Goal: Find contact information: Find contact information

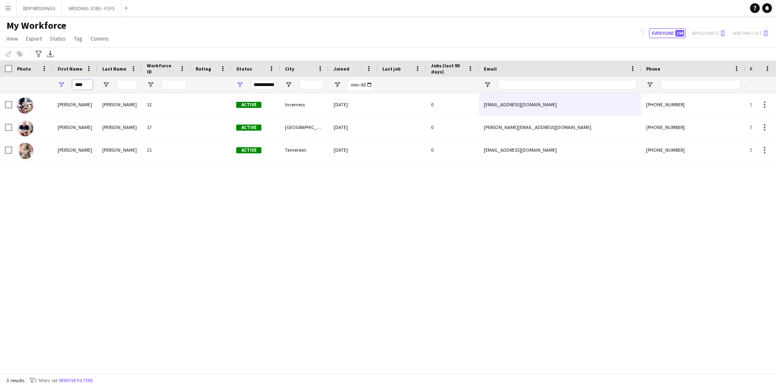
drag, startPoint x: 87, startPoint y: 84, endPoint x: -27, endPoint y: 90, distance: 114.6
click at [0, 90] on html "Menu Boards Boards Boards All jobs Status Workforce Workforce My Workforce Recr…" at bounding box center [388, 193] width 776 height 387
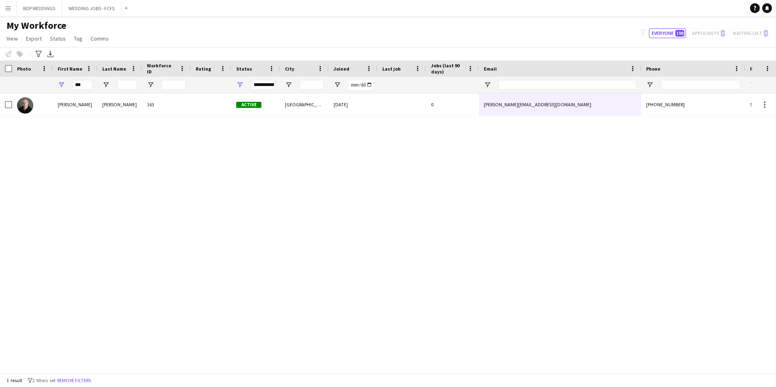
click at [55, 154] on div "[PERSON_NAME] 163 Active [GEOGRAPHIC_DATA] [DATE] 0 [PERSON_NAME][EMAIL_ADDRESS…" at bounding box center [376, 230] width 752 height 274
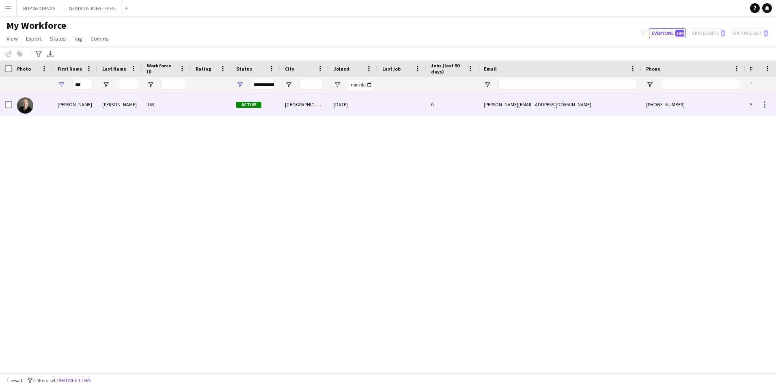
click at [78, 103] on div "[PERSON_NAME]" at bounding box center [75, 104] width 45 height 22
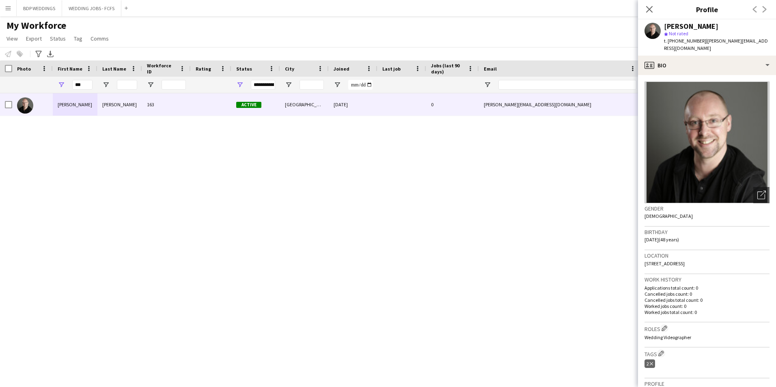
drag, startPoint x: 702, startPoint y: 41, endPoint x: 770, endPoint y: 40, distance: 68.2
click at [770, 40] on div "[PERSON_NAME] star Not rated t. [PHONE_NUMBER] | [PERSON_NAME][EMAIL_ADDRESS][D…" at bounding box center [707, 37] width 138 height 36
copy span "[PERSON_NAME][EMAIL_ADDRESS][DOMAIN_NAME]"
drag, startPoint x: 85, startPoint y: 86, endPoint x: 28, endPoint y: 93, distance: 57.2
click at [28, 93] on div "***" at bounding box center [440, 85] width 880 height 16
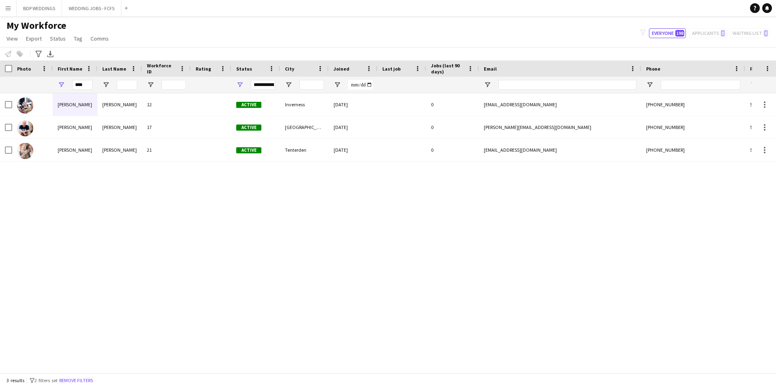
click at [77, 204] on div "[PERSON_NAME] 12 Active [GEOGRAPHIC_DATA] [DATE] 0 [EMAIL_ADDRESS][DOMAIN_NAME]…" at bounding box center [376, 230] width 752 height 274
click at [112, 210] on div "[PERSON_NAME] 12 Active [GEOGRAPHIC_DATA] [DATE] 0 [EMAIL_ADDRESS][DOMAIN_NAME]…" at bounding box center [376, 230] width 752 height 274
click at [140, 24] on div "My Workforce View Views Default view New view Update view Delete view Edit name…" at bounding box center [388, 33] width 776 height 28
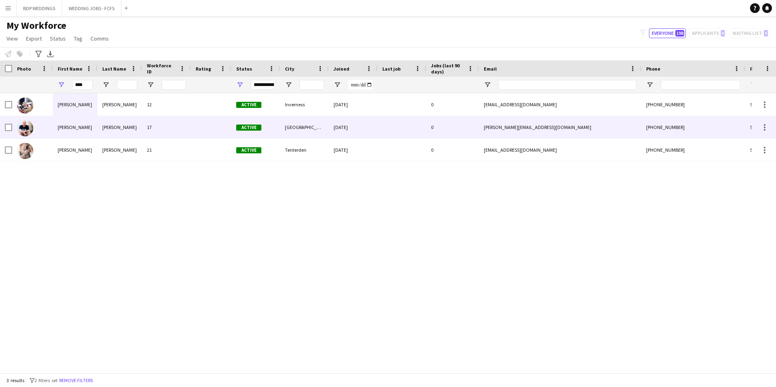
click at [114, 123] on div "[PERSON_NAME]" at bounding box center [119, 127] width 45 height 22
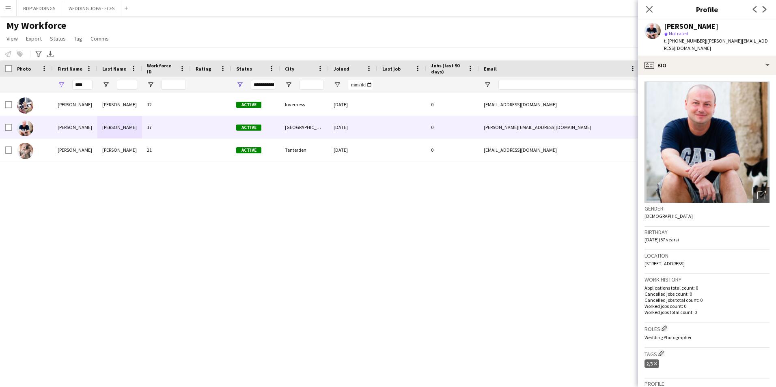
drag, startPoint x: 702, startPoint y: 39, endPoint x: 757, endPoint y: 41, distance: 54.8
click at [757, 41] on div "[PERSON_NAME] star Not rated t. [PHONE_NUMBER] | [PERSON_NAME][EMAIL_ADDRESS][D…" at bounding box center [707, 37] width 138 height 36
copy span "[PERSON_NAME][EMAIL_ADDRESS][DOMAIN_NAME]"
drag, startPoint x: 86, startPoint y: 83, endPoint x: 34, endPoint y: 89, distance: 52.7
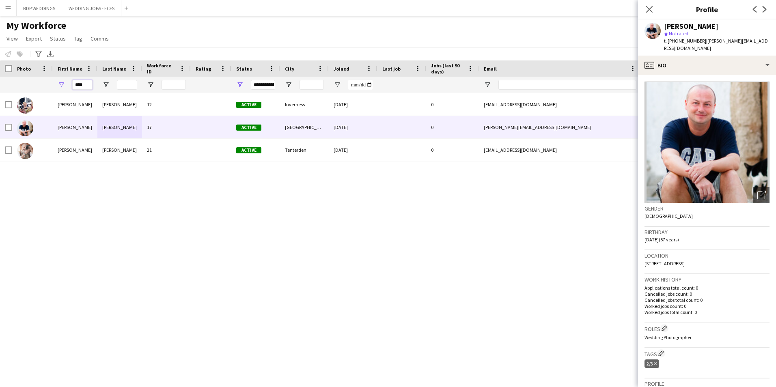
click at [34, 89] on div "****" at bounding box center [440, 85] width 880 height 16
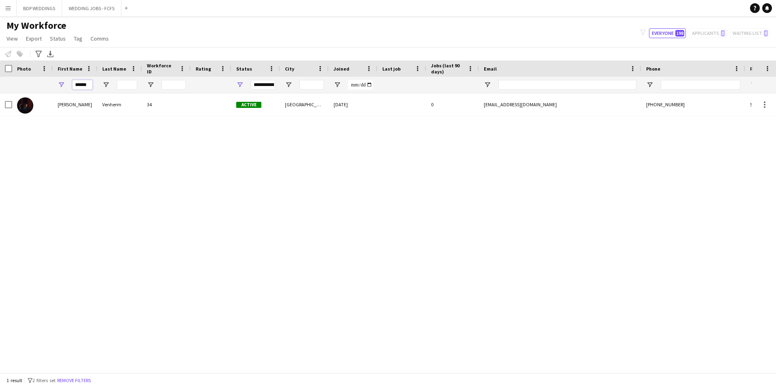
type input "******"
click at [138, 216] on div "[PERSON_NAME] 34 Active [GEOGRAPHIC_DATA] [DATE] 0 [EMAIL_ADDRESS][DOMAIN_NAME]…" at bounding box center [376, 230] width 752 height 274
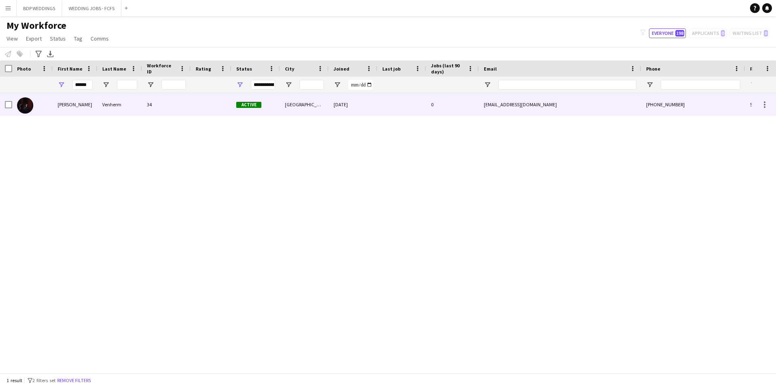
click at [101, 107] on div "Venherm" at bounding box center [119, 104] width 45 height 22
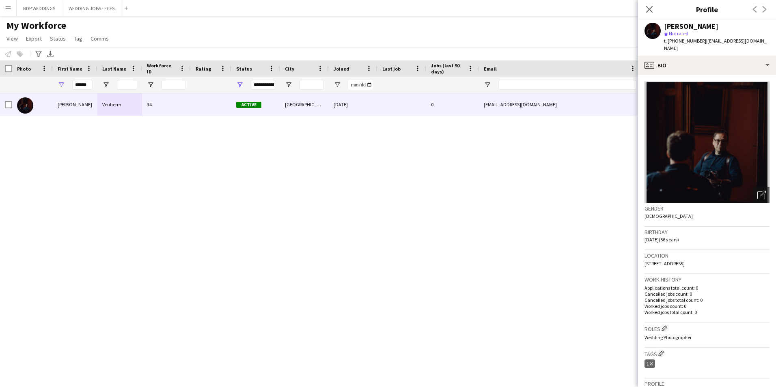
click at [715, 135] on img at bounding box center [707, 143] width 125 height 122
click at [757, 191] on icon "Open photos pop-in" at bounding box center [761, 195] width 9 height 9
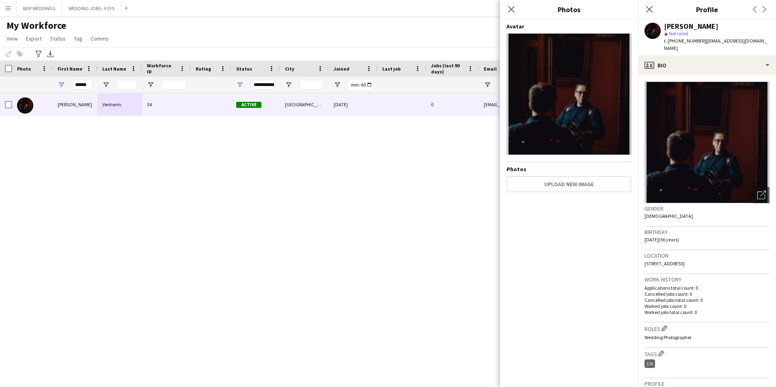
click at [585, 103] on img at bounding box center [569, 94] width 125 height 122
click at [509, 9] on icon "Close pop-in" at bounding box center [511, 9] width 8 height 8
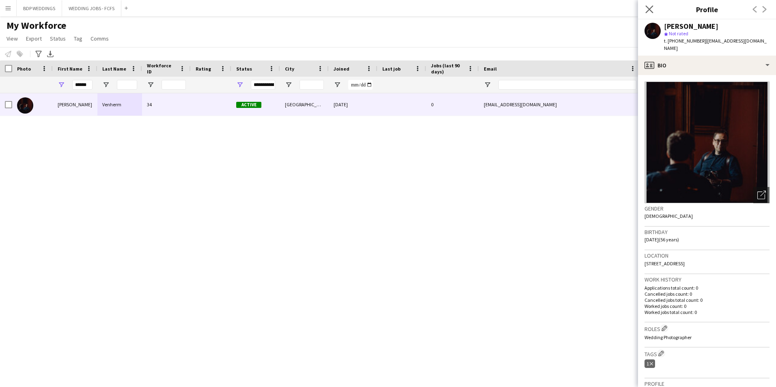
click at [645, 8] on app-icon "Close pop-in" at bounding box center [650, 10] width 12 height 12
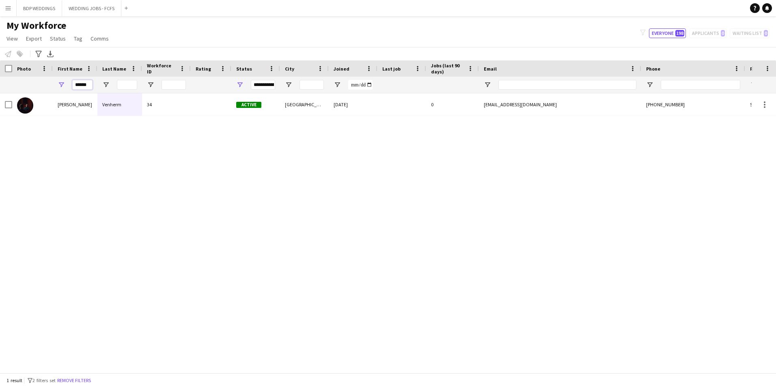
drag, startPoint x: 92, startPoint y: 85, endPoint x: 52, endPoint y: 84, distance: 40.2
click at [52, 84] on div "******" at bounding box center [440, 85] width 880 height 16
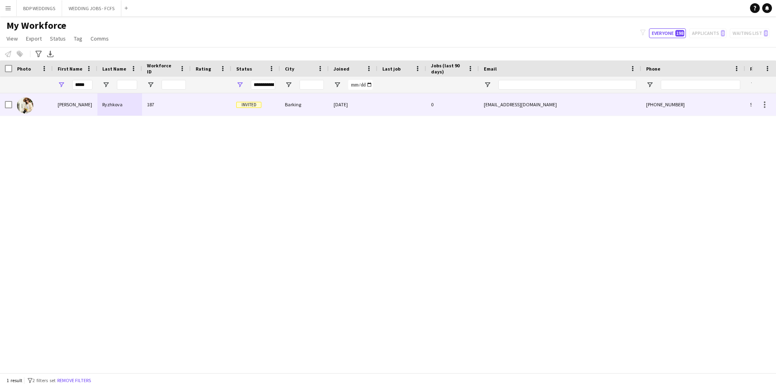
click at [58, 103] on div "[PERSON_NAME]" at bounding box center [75, 104] width 45 height 22
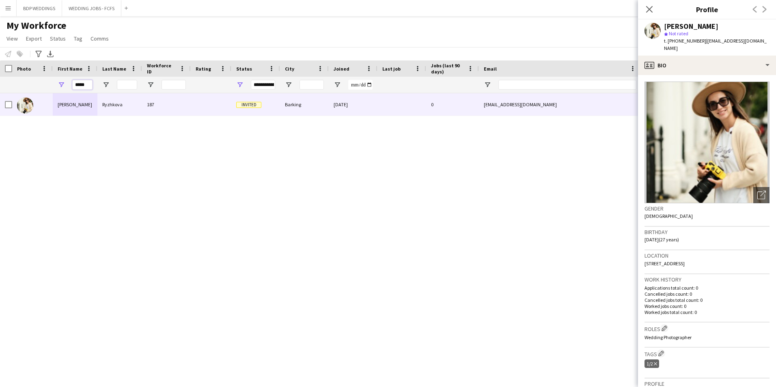
drag, startPoint x: 91, startPoint y: 83, endPoint x: 13, endPoint y: 79, distance: 77.2
click at [13, 79] on div "*****" at bounding box center [440, 85] width 880 height 16
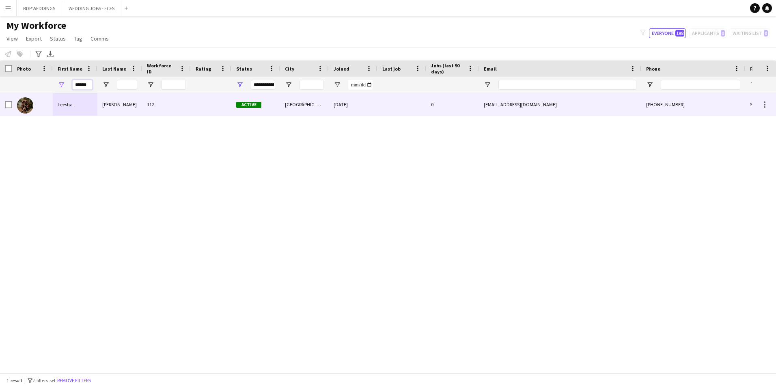
type input "******"
click at [58, 111] on div "Leesha" at bounding box center [75, 104] width 45 height 22
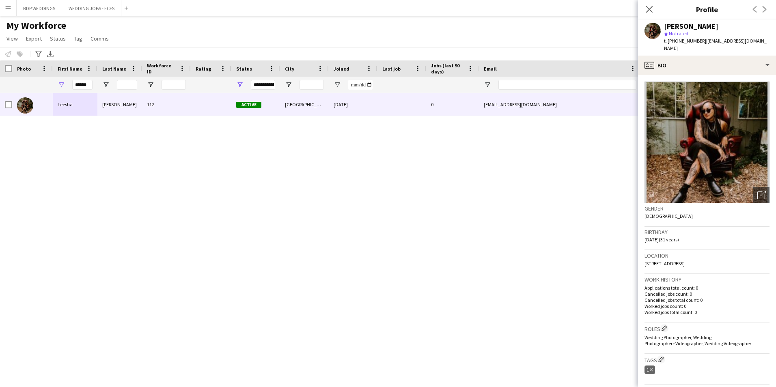
drag, startPoint x: 703, startPoint y: 40, endPoint x: 768, endPoint y: 43, distance: 64.6
click at [767, 43] on span "| [EMAIL_ADDRESS][DOMAIN_NAME]" at bounding box center [715, 44] width 103 height 13
copy span "[EMAIL_ADDRESS][DOMAIN_NAME]"
